Goal: Task Accomplishment & Management: Manage account settings

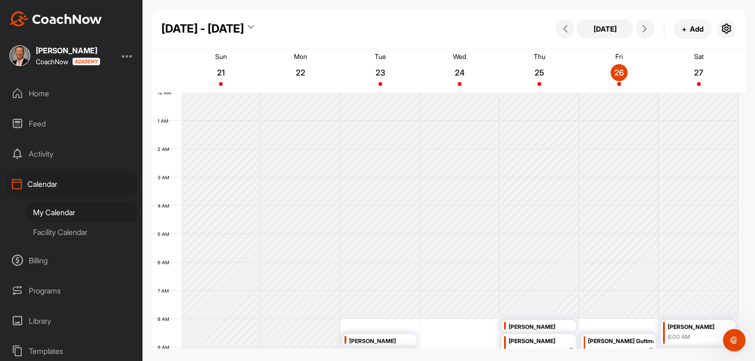
scroll to position [163, 0]
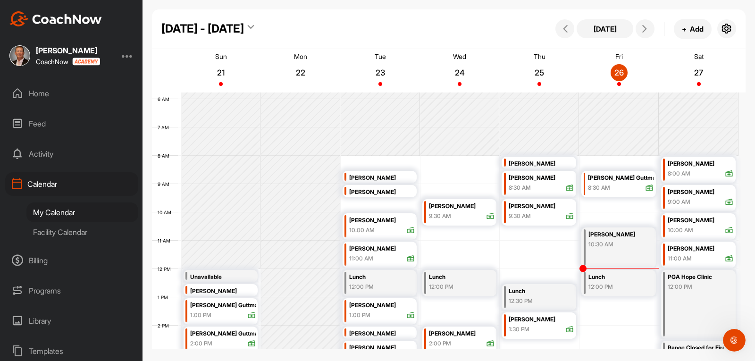
click at [676, 191] on div "[PERSON_NAME]" at bounding box center [701, 192] width 66 height 11
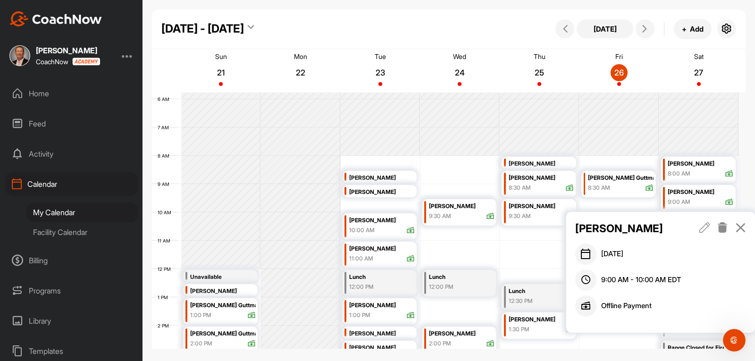
click at [723, 230] on icon at bounding box center [722, 227] width 11 height 10
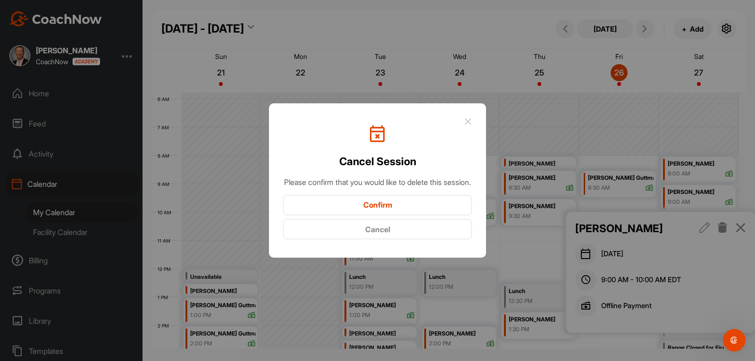
click at [425, 211] on button "Confirm" at bounding box center [377, 205] width 189 height 20
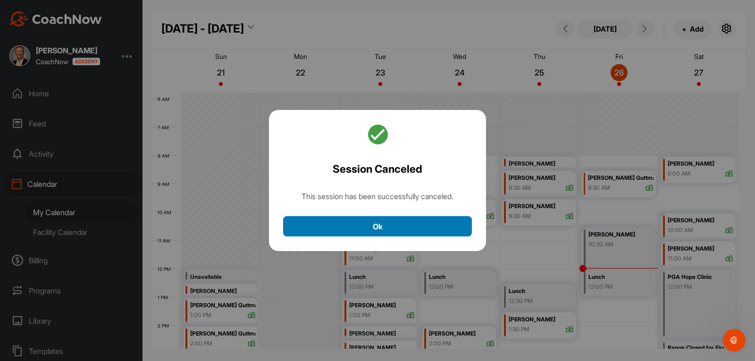
click at [364, 230] on button "Ok" at bounding box center [377, 226] width 189 height 20
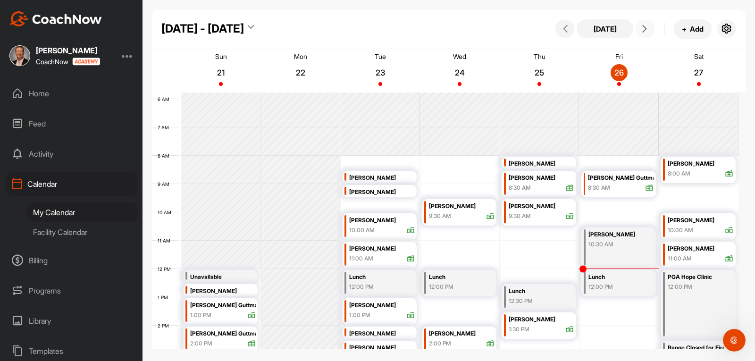
click at [644, 29] on icon at bounding box center [645, 29] width 8 height 8
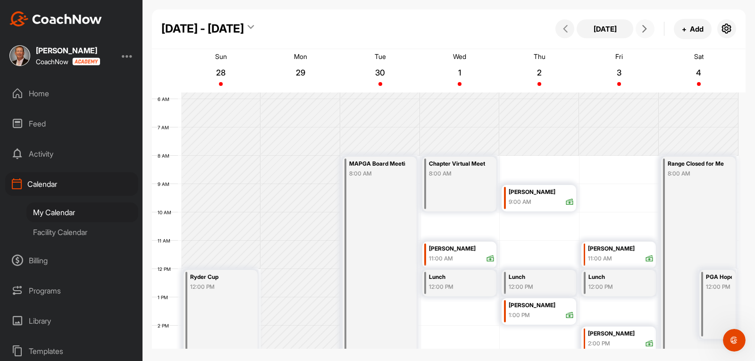
click at [644, 29] on icon at bounding box center [645, 29] width 8 height 8
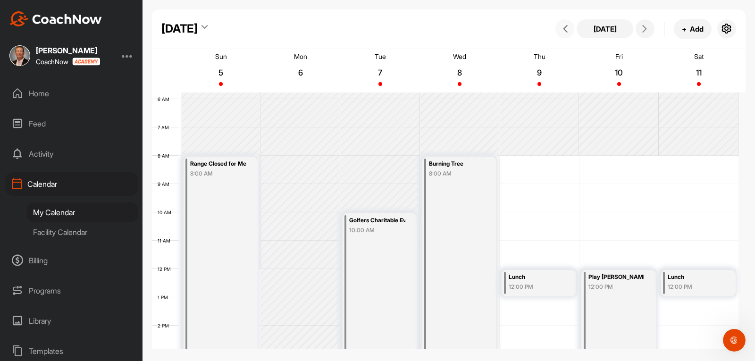
click at [571, 30] on button at bounding box center [565, 28] width 19 height 19
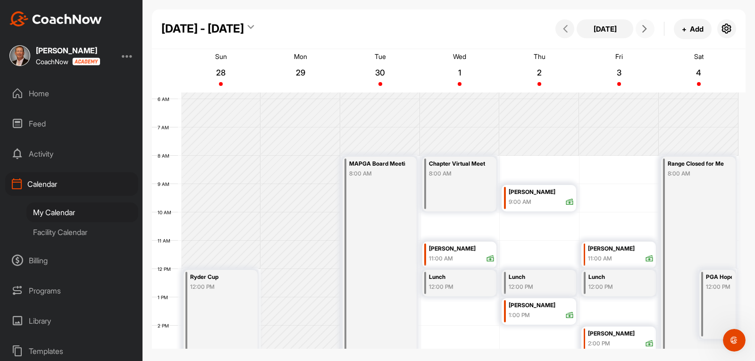
click at [644, 31] on icon at bounding box center [645, 29] width 8 height 8
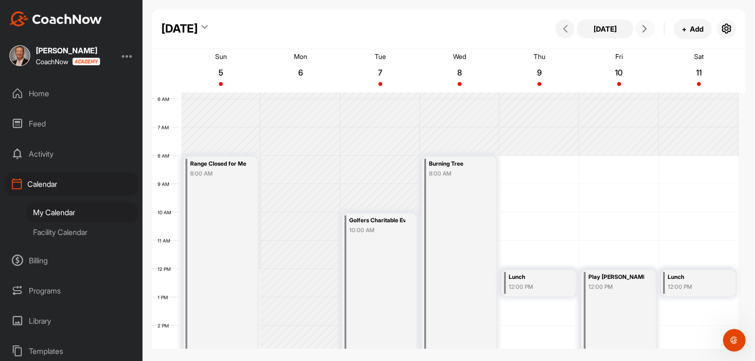
click at [644, 31] on icon at bounding box center [645, 29] width 8 height 8
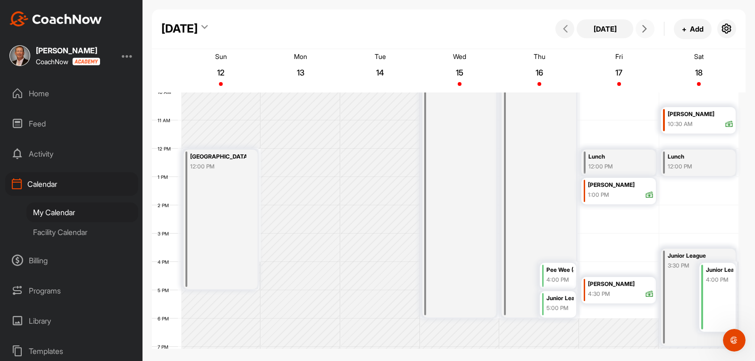
scroll to position [258, 0]
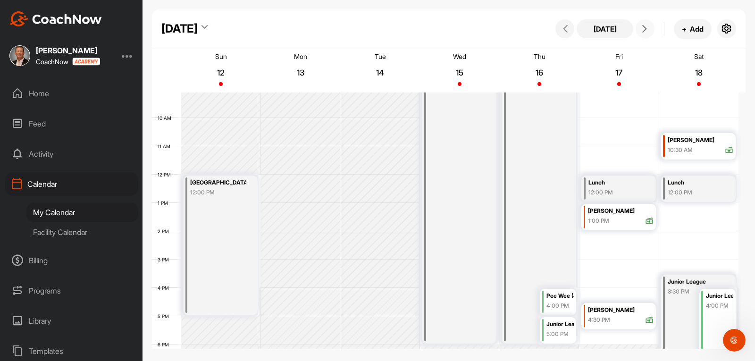
click at [640, 28] on span at bounding box center [645, 29] width 11 height 8
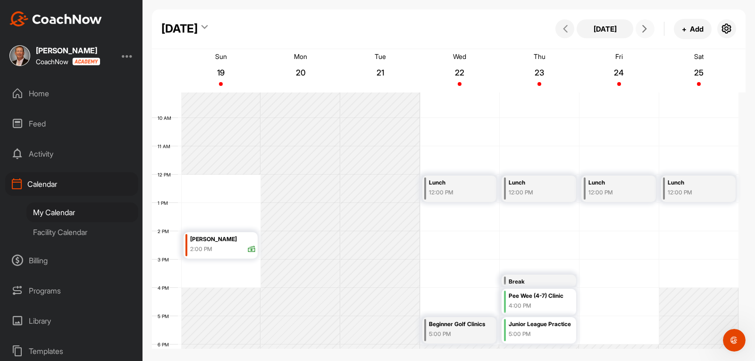
click at [643, 30] on icon at bounding box center [645, 29] width 8 height 8
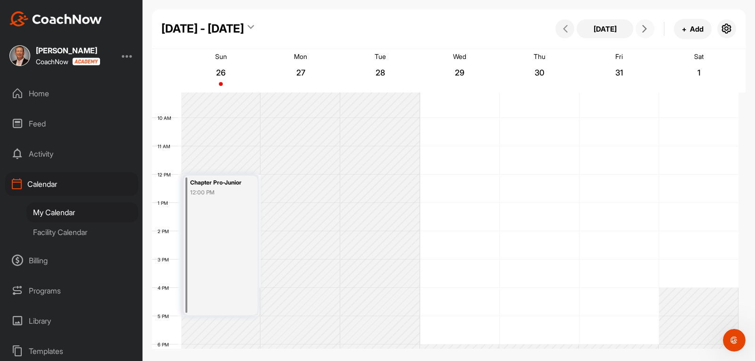
scroll to position [163, 0]
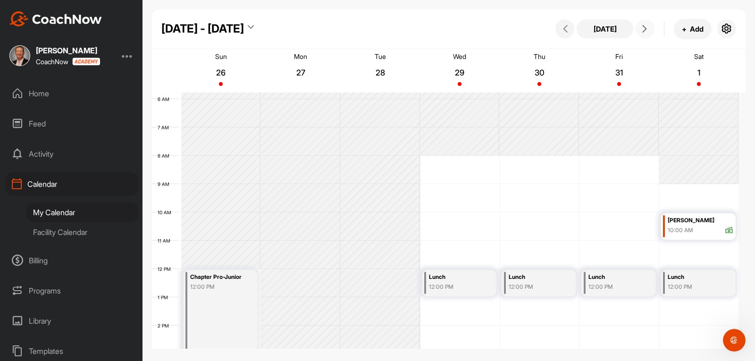
click at [642, 33] on button at bounding box center [645, 28] width 19 height 19
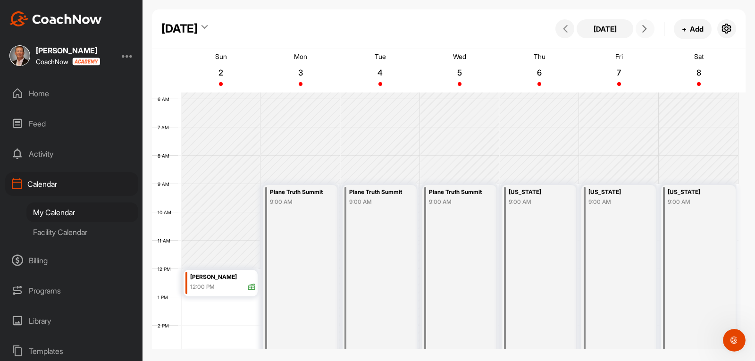
click at [642, 33] on button at bounding box center [645, 28] width 19 height 19
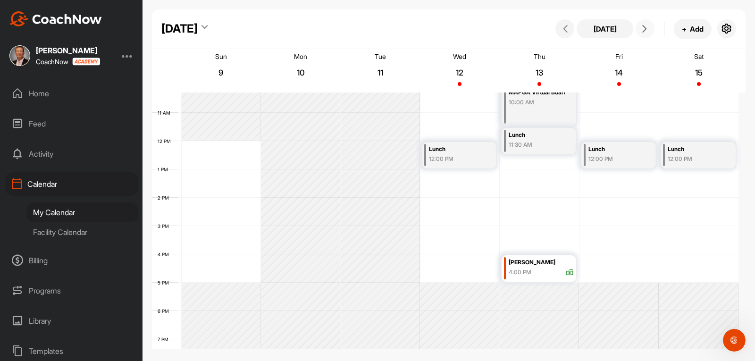
scroll to position [305, 0]
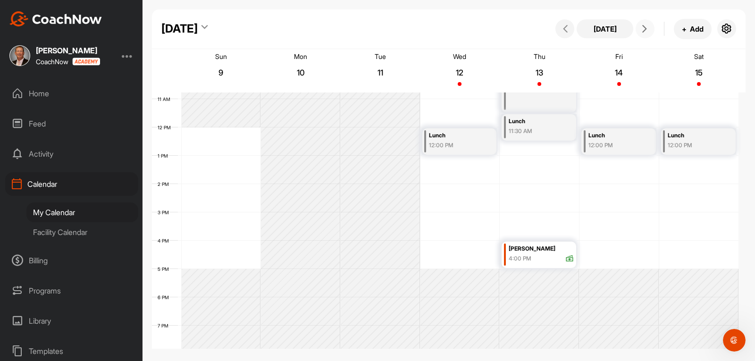
click at [643, 32] on icon at bounding box center [645, 29] width 8 height 8
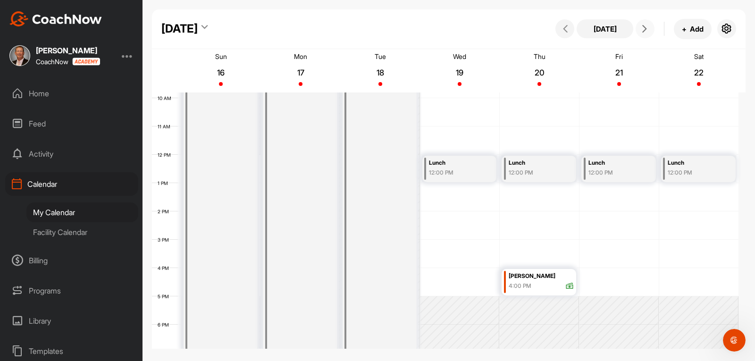
scroll to position [258, 0]
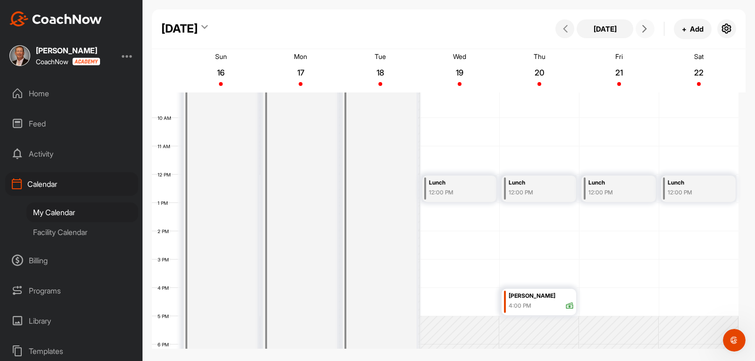
click at [643, 28] on icon at bounding box center [645, 29] width 8 height 8
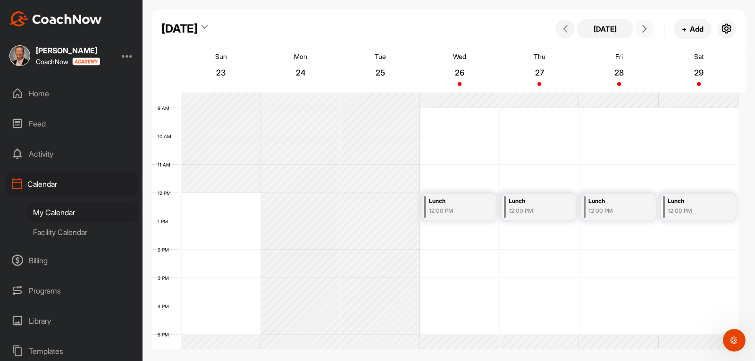
scroll to position [211, 0]
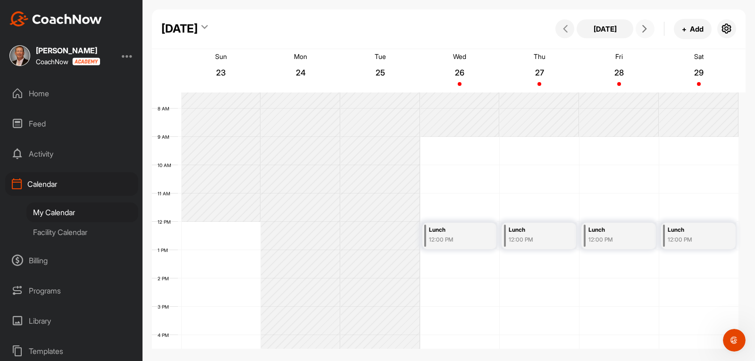
click at [642, 29] on icon at bounding box center [645, 29] width 8 height 8
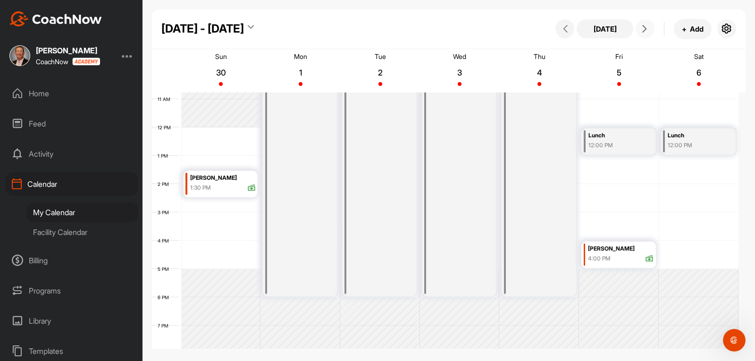
scroll to position [258, 0]
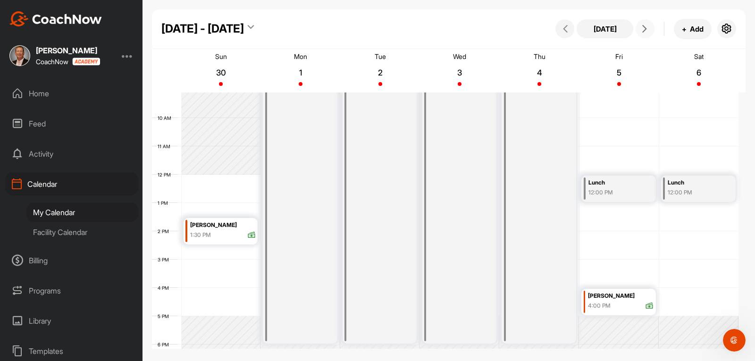
click at [640, 29] on span at bounding box center [645, 29] width 11 height 8
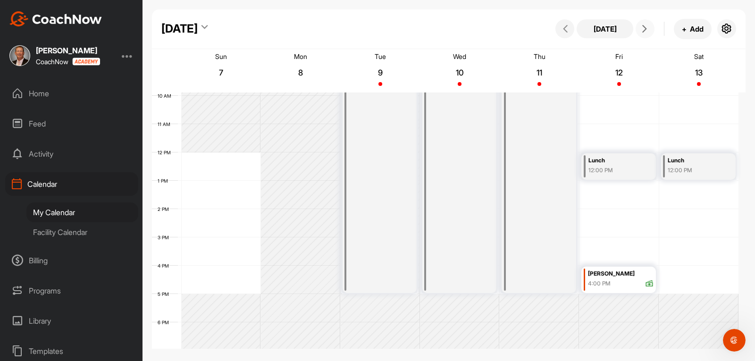
scroll to position [211, 0]
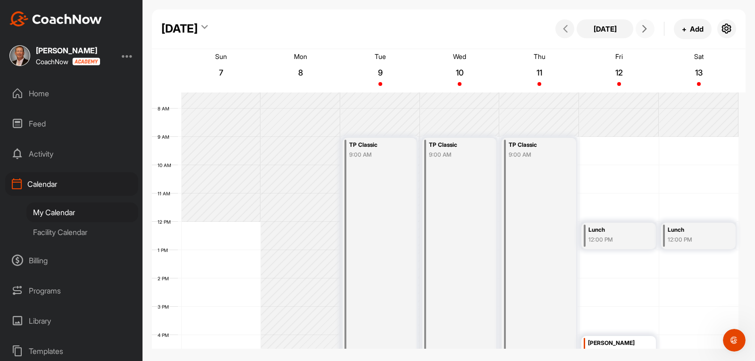
click at [643, 33] on button at bounding box center [645, 28] width 19 height 19
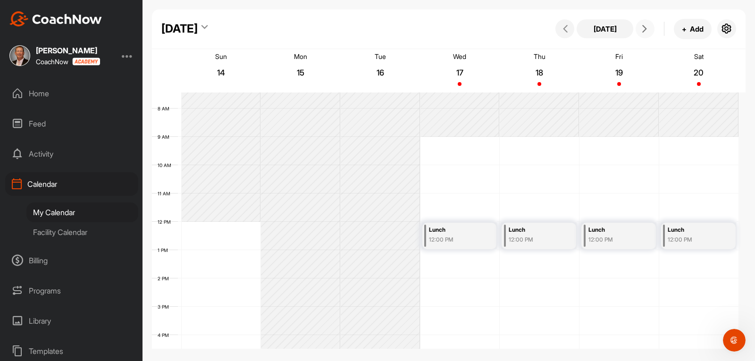
click at [642, 29] on icon at bounding box center [645, 29] width 8 height 8
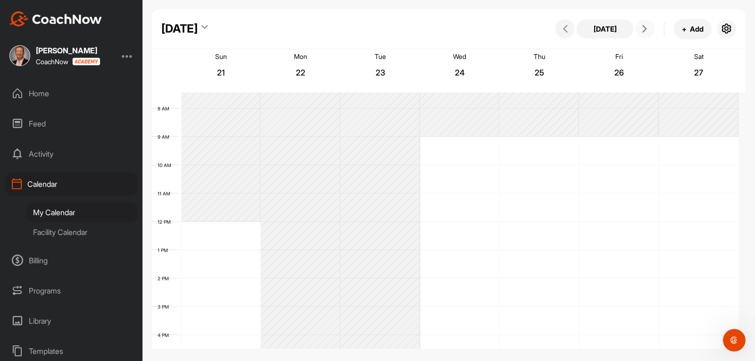
scroll to position [163, 0]
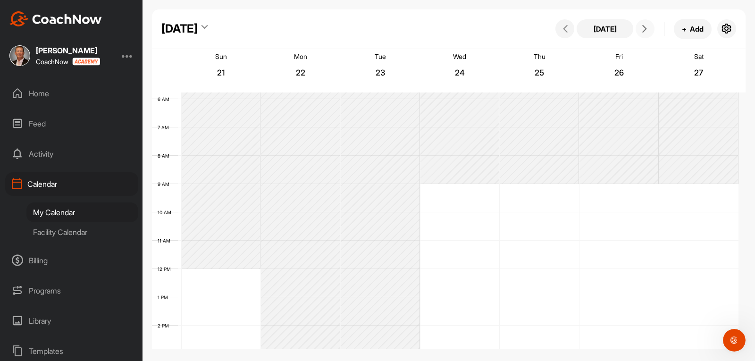
click at [642, 29] on icon at bounding box center [645, 29] width 8 height 8
click at [641, 35] on button at bounding box center [645, 28] width 19 height 19
click at [643, 28] on icon at bounding box center [645, 29] width 8 height 8
click at [588, 27] on button "[DATE]" at bounding box center [605, 28] width 57 height 19
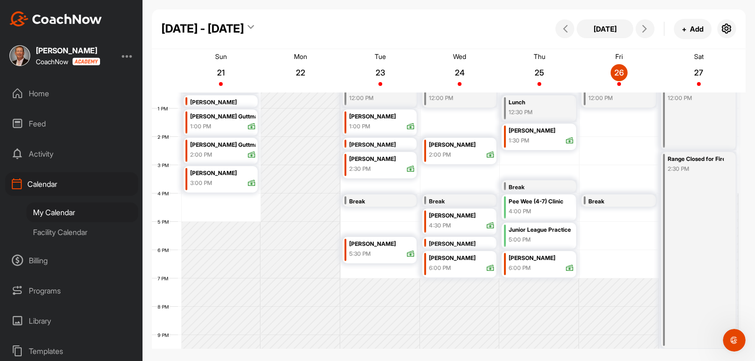
scroll to position [305, 0]
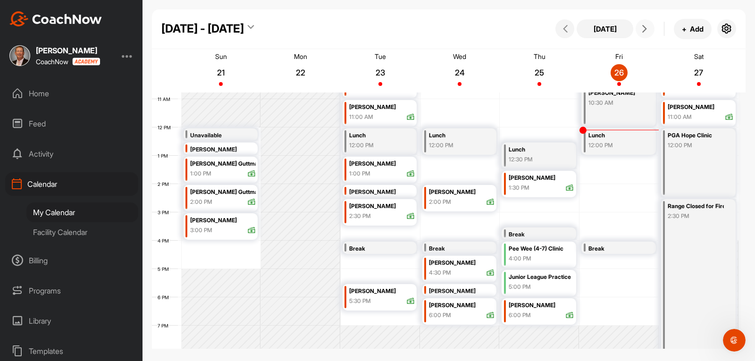
click at [641, 26] on icon at bounding box center [645, 29] width 8 height 8
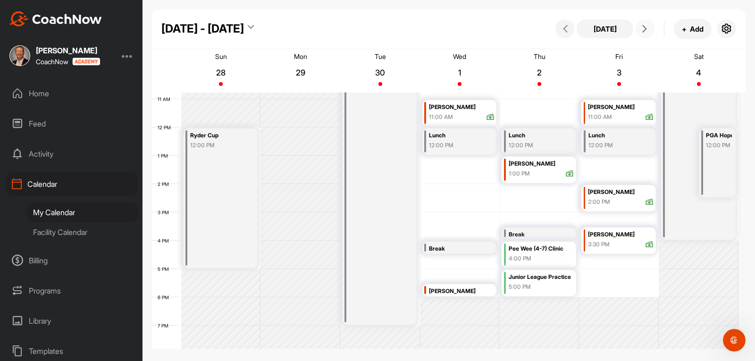
click at [644, 28] on icon at bounding box center [645, 29] width 8 height 8
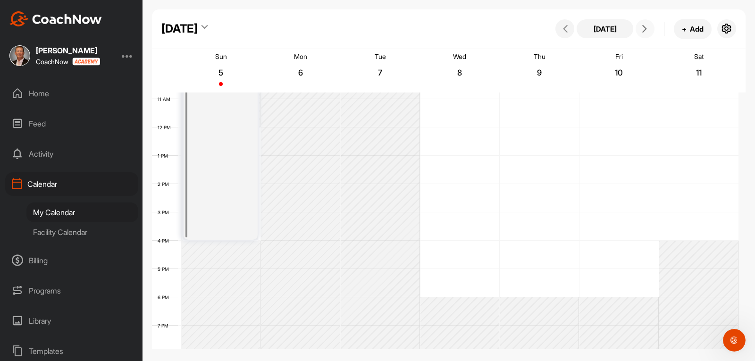
scroll to position [163, 0]
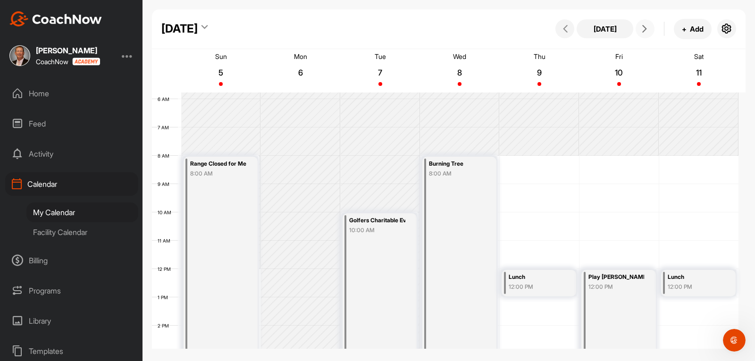
click at [644, 28] on icon at bounding box center [645, 29] width 8 height 8
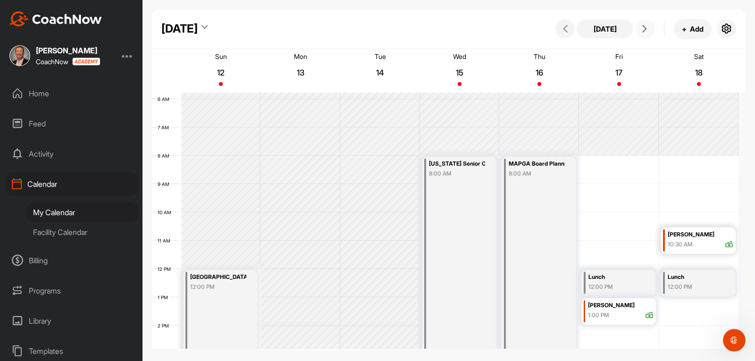
click at [644, 28] on icon at bounding box center [645, 29] width 8 height 8
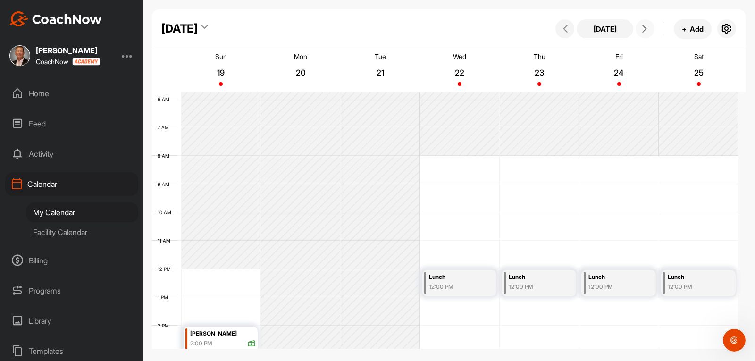
click at [644, 28] on icon at bounding box center [645, 29] width 8 height 8
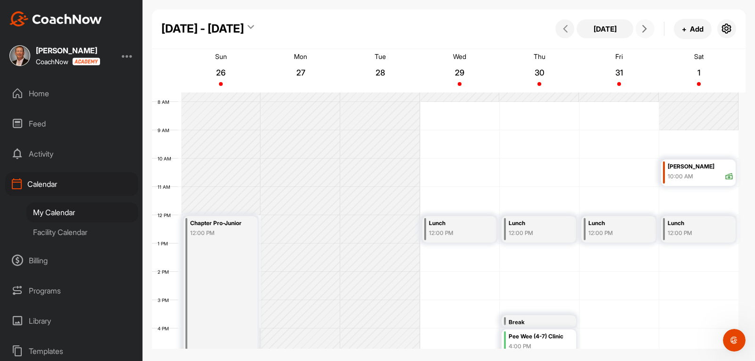
scroll to position [211, 0]
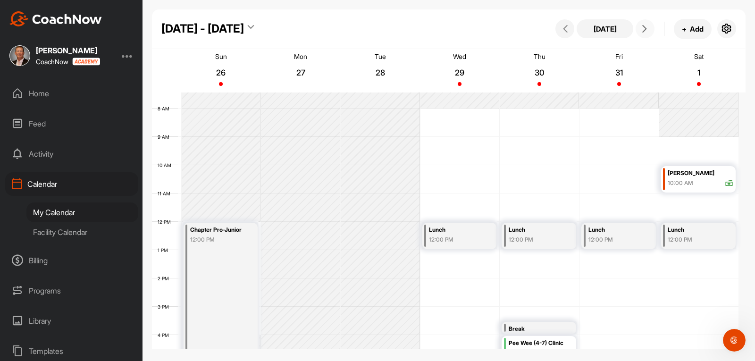
click at [641, 34] on button at bounding box center [645, 28] width 19 height 19
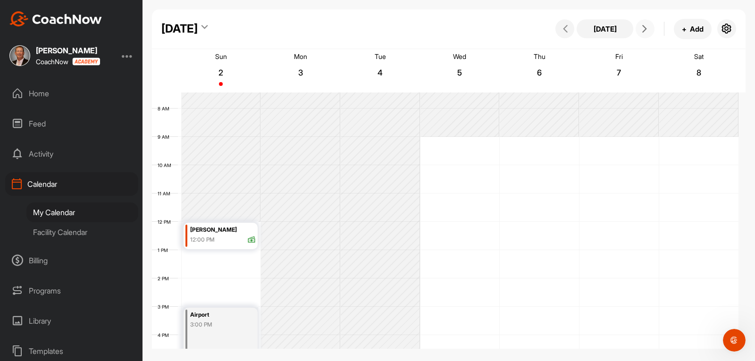
scroll to position [163, 0]
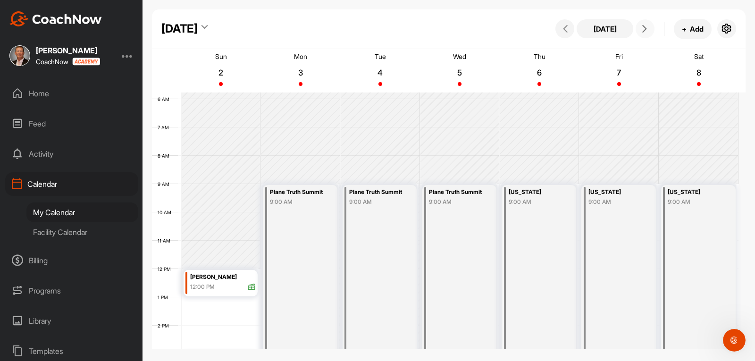
click at [643, 29] on icon at bounding box center [645, 29] width 8 height 8
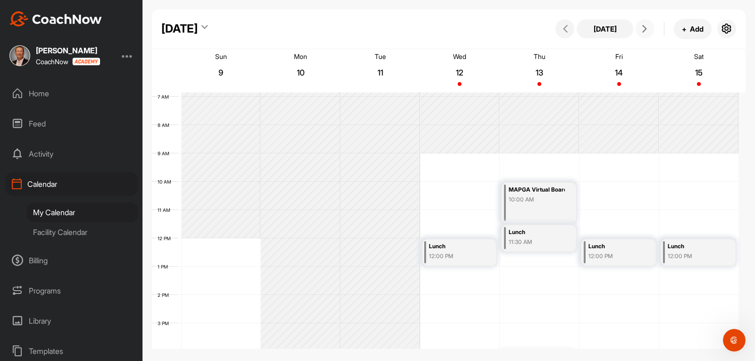
scroll to position [352, 0]
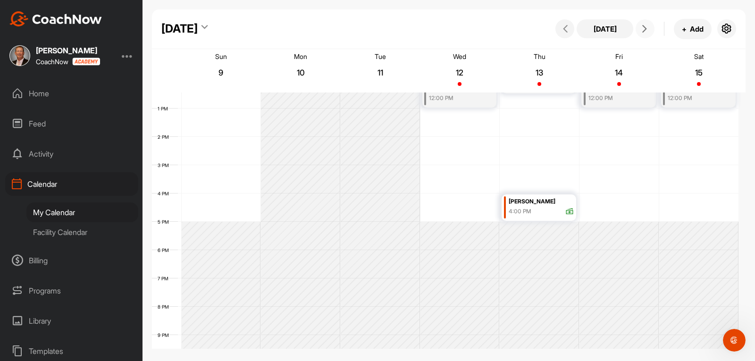
click at [642, 28] on icon at bounding box center [645, 29] width 8 height 8
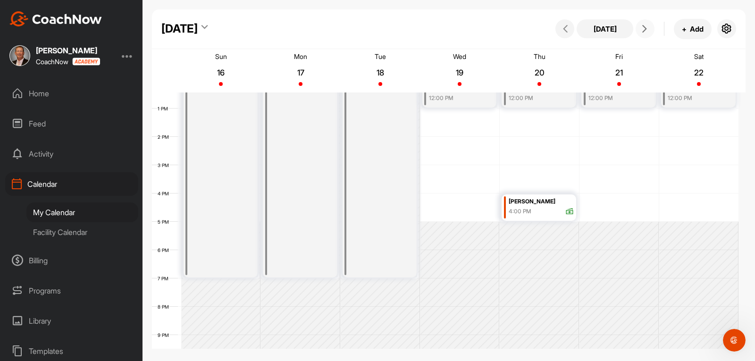
click at [643, 31] on icon at bounding box center [645, 29] width 8 height 8
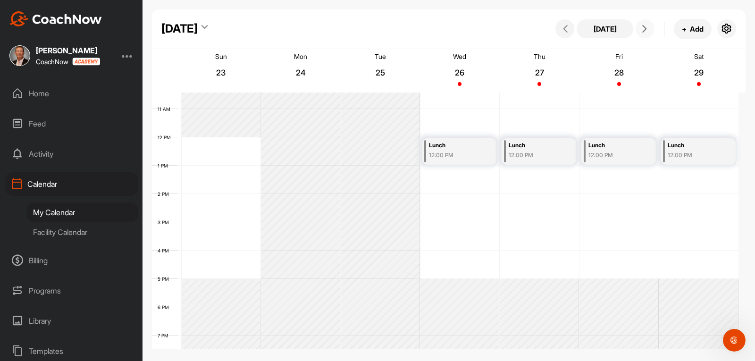
scroll to position [258, 0]
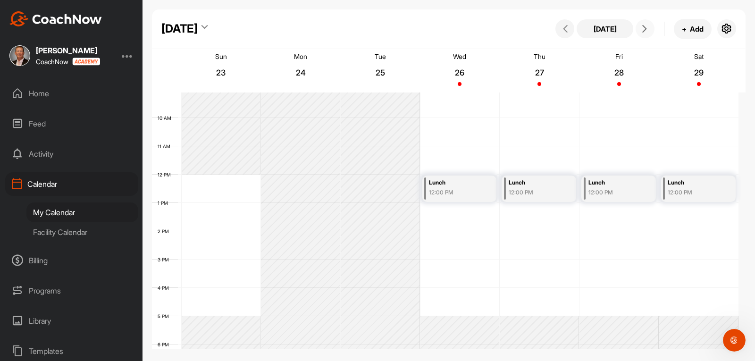
click at [642, 31] on icon at bounding box center [645, 29] width 8 height 8
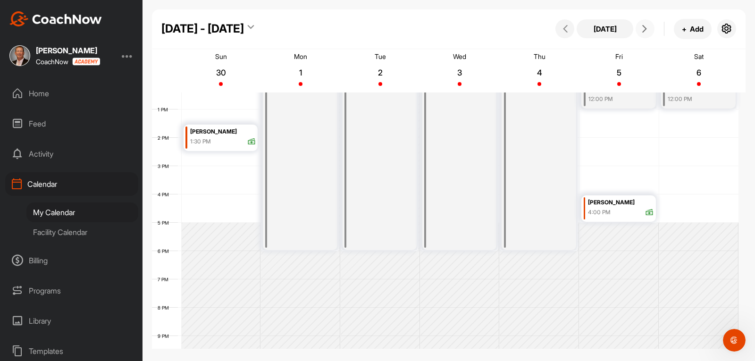
scroll to position [352, 0]
click at [647, 29] on icon at bounding box center [645, 29] width 8 height 8
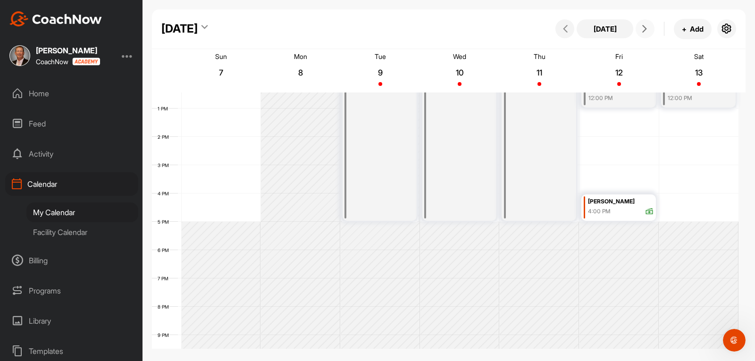
click at [640, 28] on span at bounding box center [645, 29] width 11 height 8
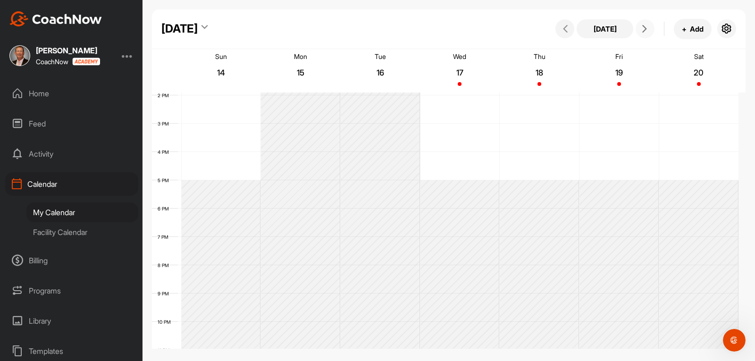
scroll to position [399, 0]
click at [643, 32] on icon at bounding box center [645, 29] width 8 height 8
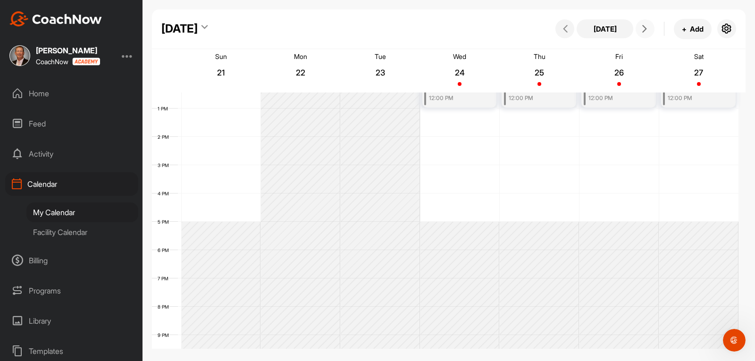
click at [645, 29] on icon at bounding box center [645, 29] width 8 height 8
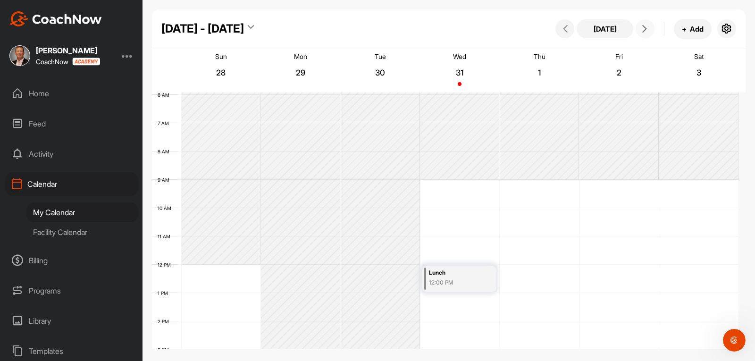
scroll to position [163, 0]
click at [601, 33] on button "[DATE]" at bounding box center [605, 28] width 57 height 19
